Goal: Information Seeking & Learning: Learn about a topic

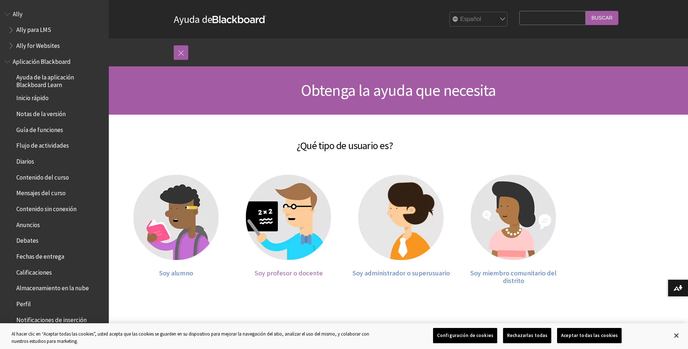
click at [301, 219] on img at bounding box center [288, 217] width 85 height 85
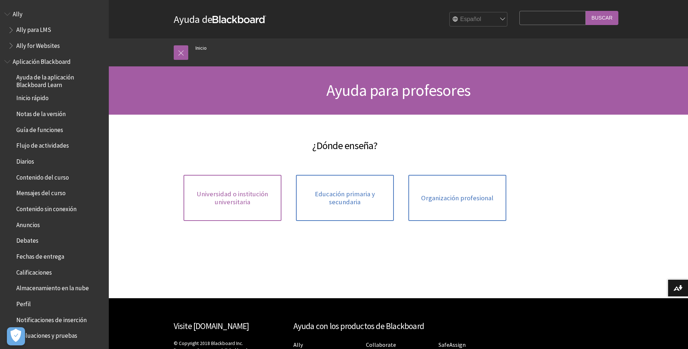
click at [240, 195] on span "Universidad o institución universitaria" at bounding box center [232, 198] width 89 height 16
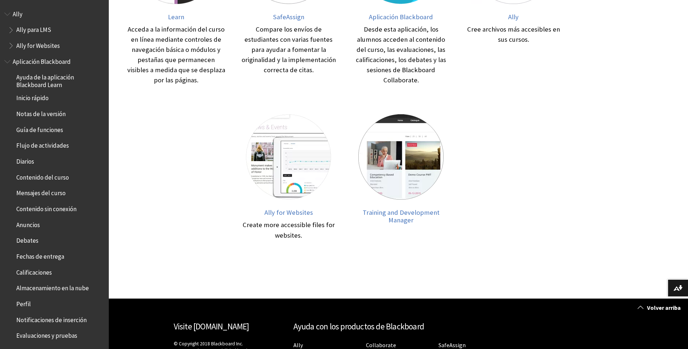
scroll to position [286, 0]
